Goal: Task Accomplishment & Management: Use online tool/utility

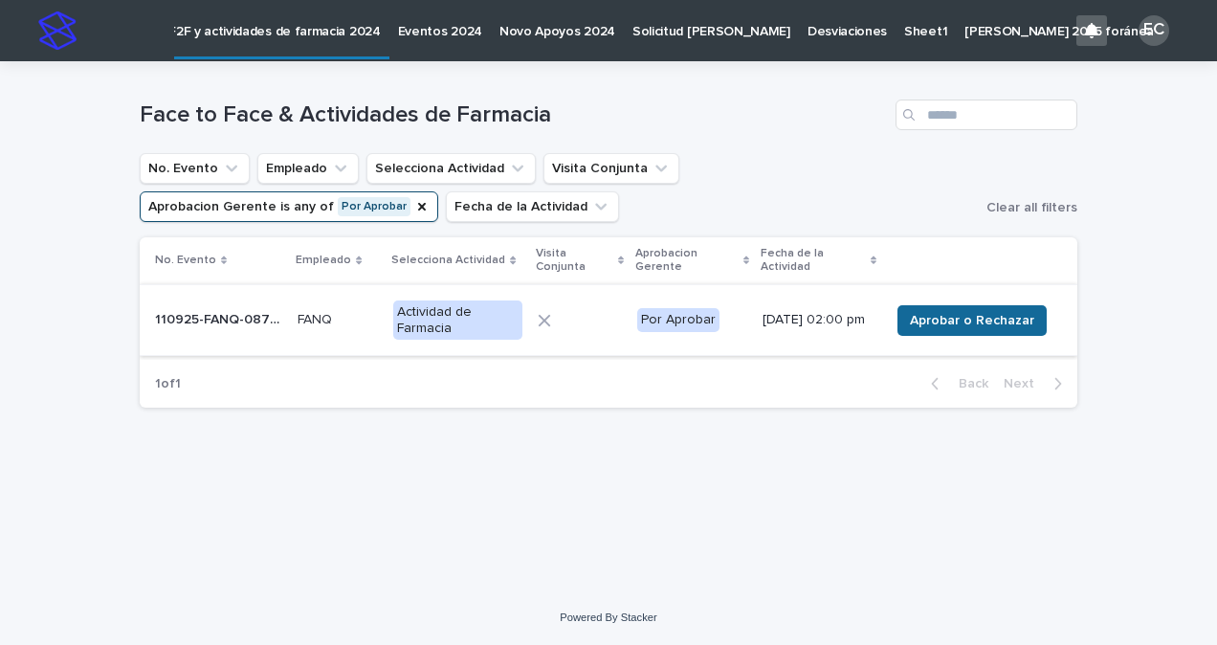
click at [933, 318] on span "Aprobar o Rechazar" at bounding box center [972, 320] width 124 height 19
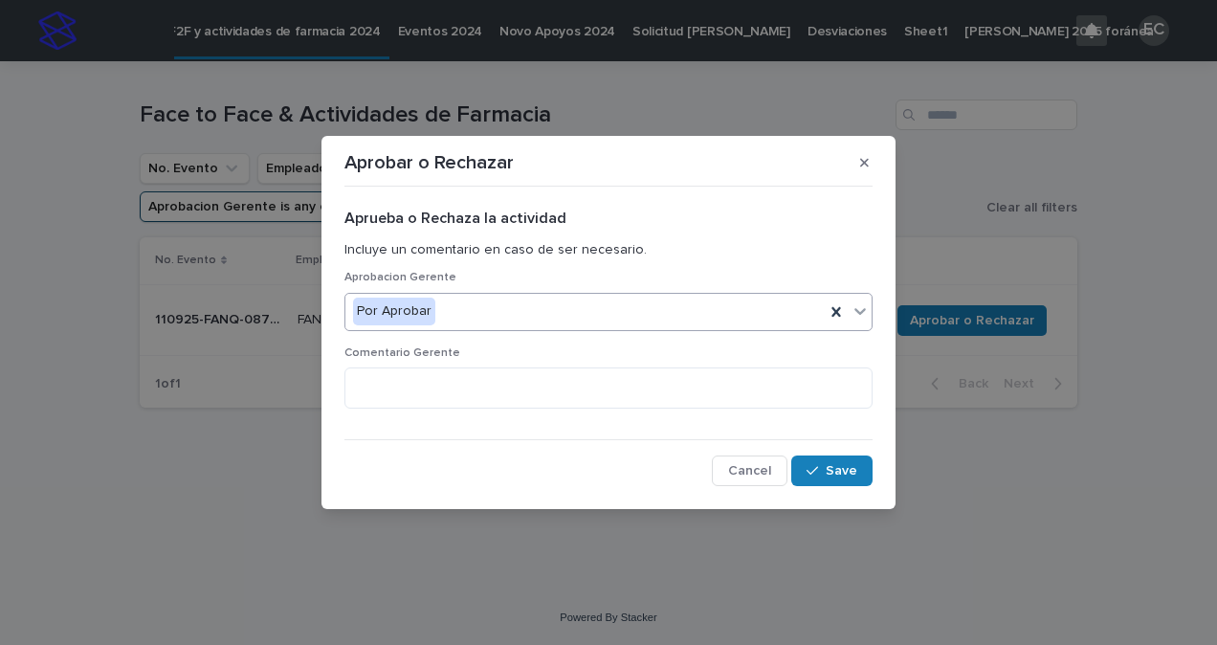
click at [859, 314] on icon at bounding box center [859, 311] width 11 height 7
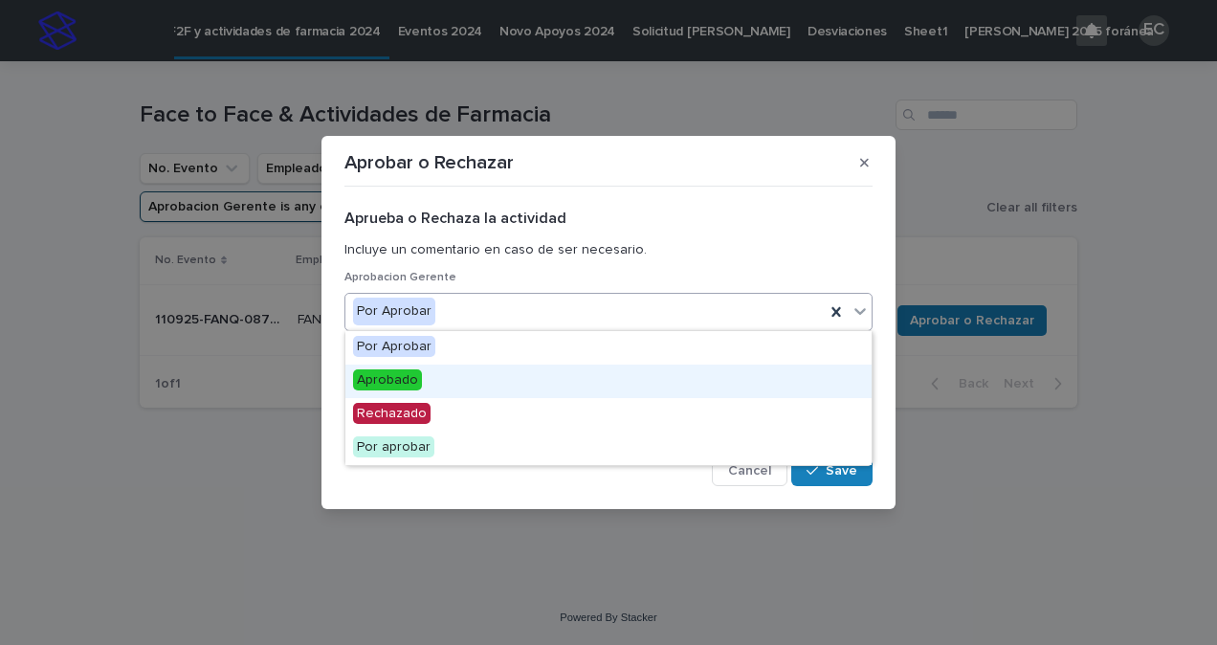
click at [708, 384] on div "Aprobado" at bounding box center [608, 380] width 526 height 33
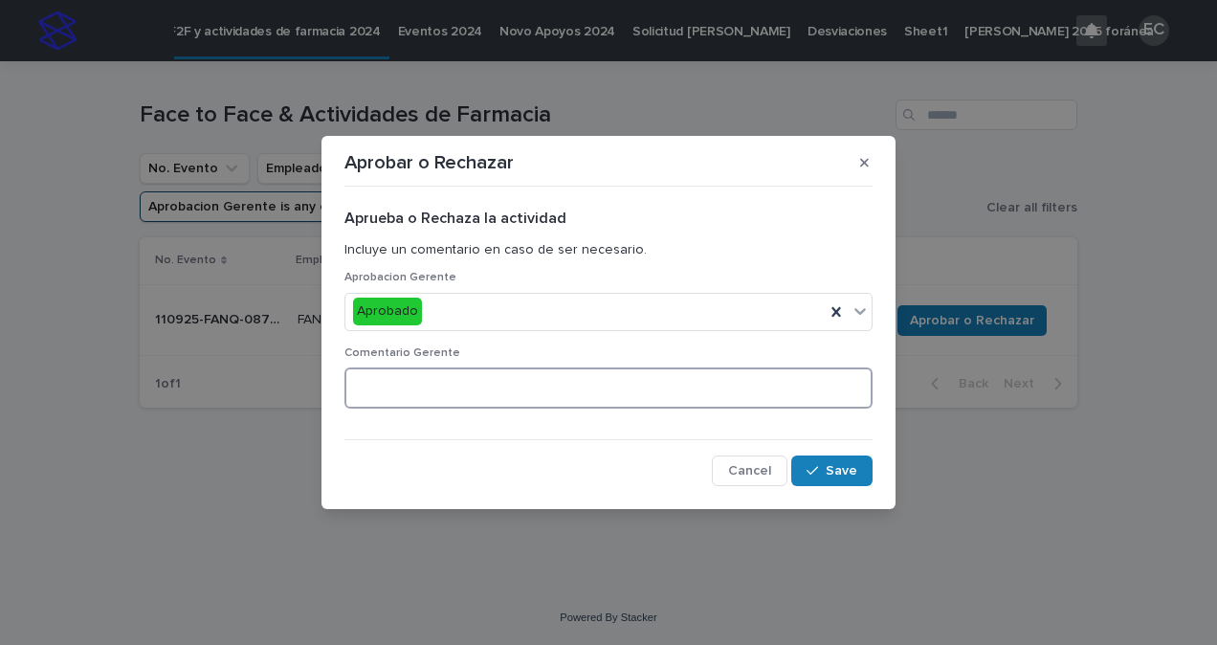
click at [708, 384] on textarea at bounding box center [608, 387] width 528 height 40
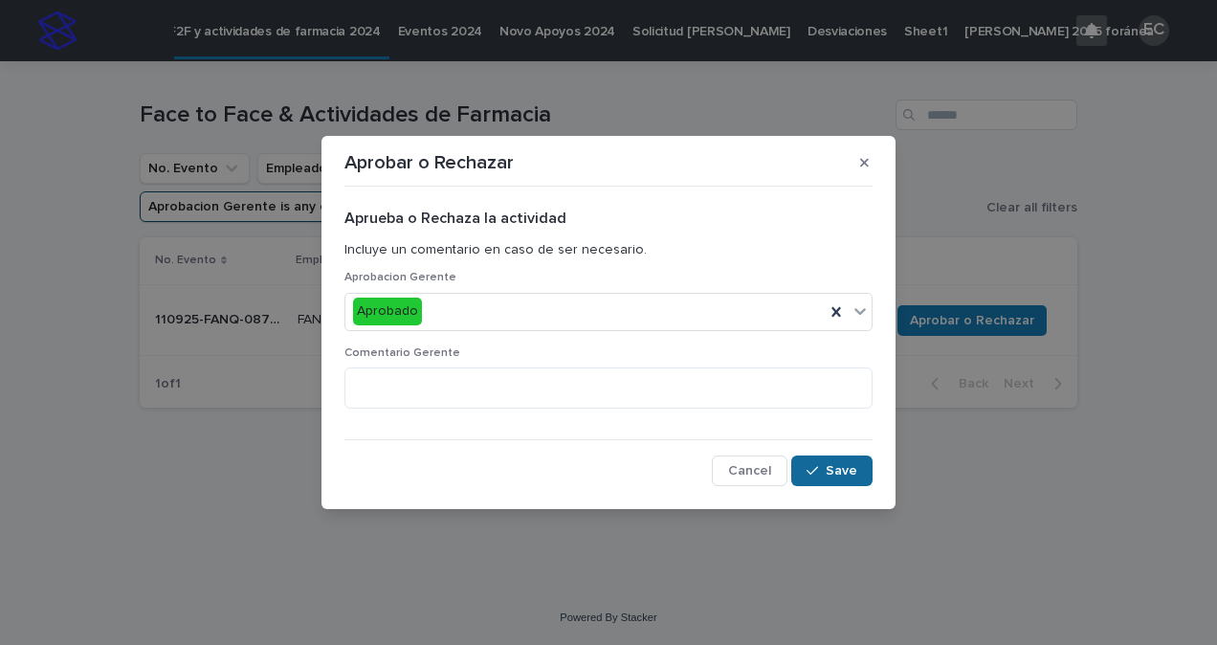
click at [827, 478] on button "Save" at bounding box center [831, 470] width 81 height 31
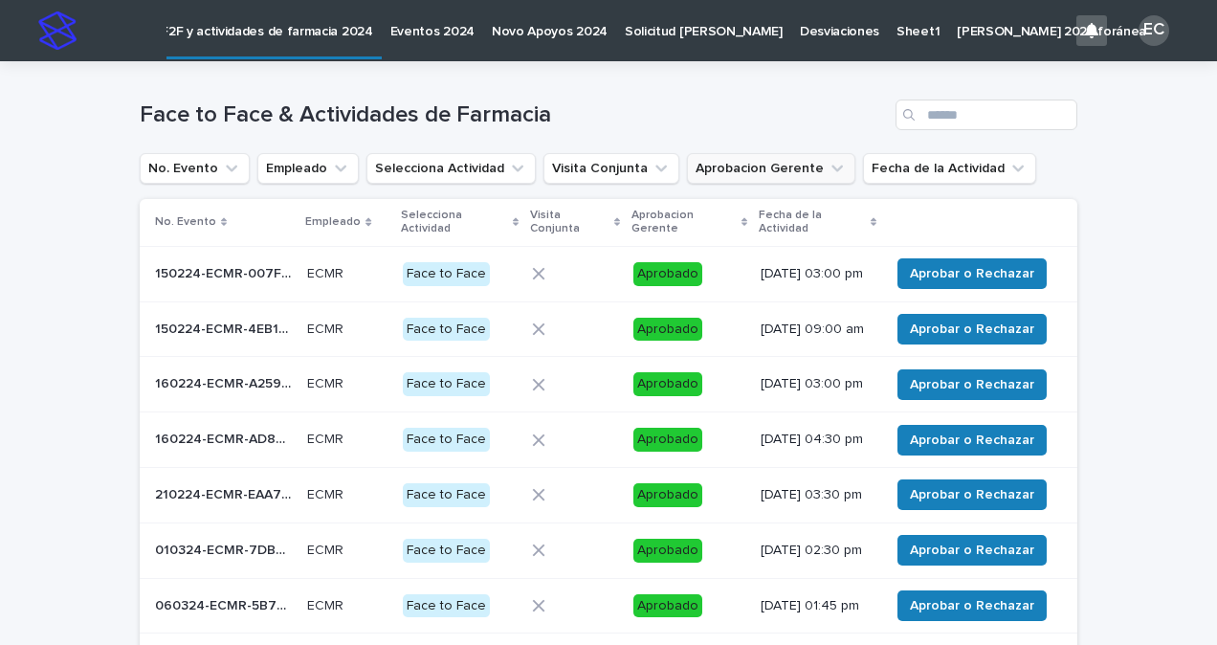
click at [827, 169] on icon "Aprobacion Gerente" at bounding box center [836, 168] width 19 height 19
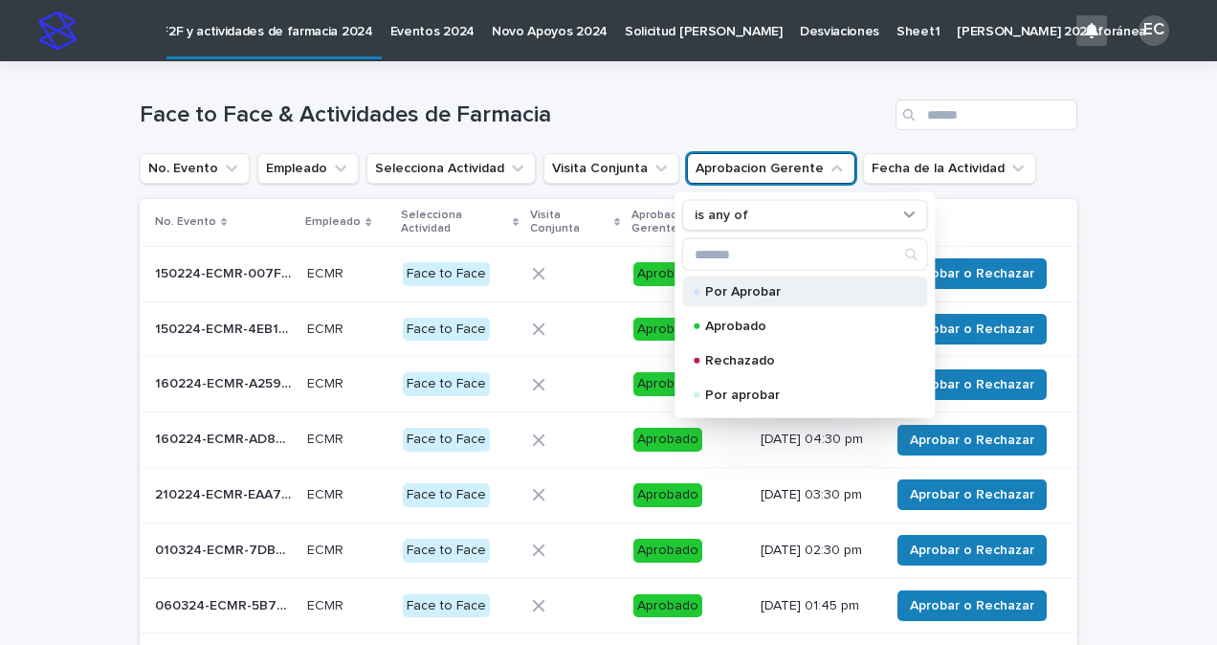
click at [731, 290] on p "Por Aprobar" at bounding box center [800, 291] width 191 height 13
